Goal: Navigation & Orientation: Find specific page/section

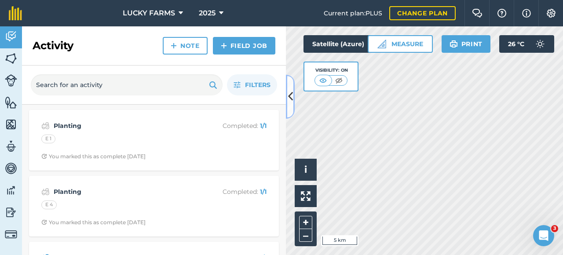
click at [291, 95] on icon at bounding box center [290, 96] width 5 height 15
